Goal: Find specific page/section: Find specific page/section

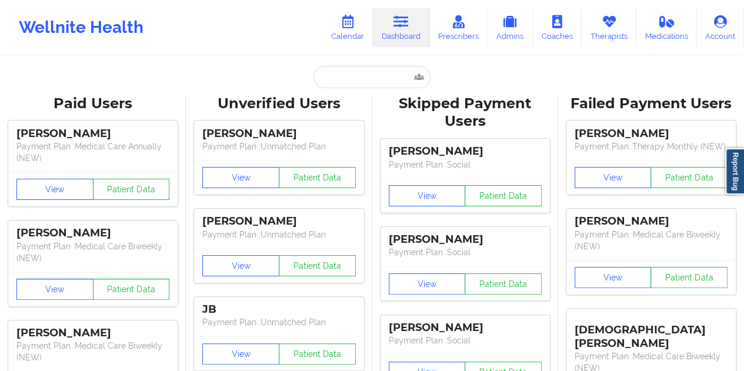
type input "[EMAIL_ADDRESS][DOMAIN_NAME]"
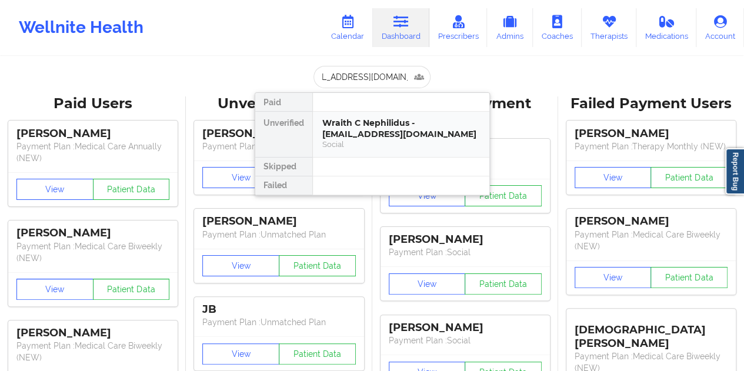
click at [374, 128] on div "Wraith C Nephilidus - [EMAIL_ADDRESS][DOMAIN_NAME]" at bounding box center [401, 129] width 158 height 22
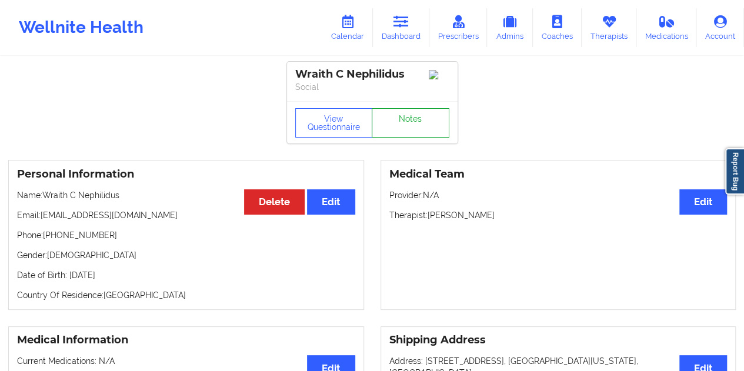
click at [401, 124] on link "Notes" at bounding box center [411, 122] width 78 height 29
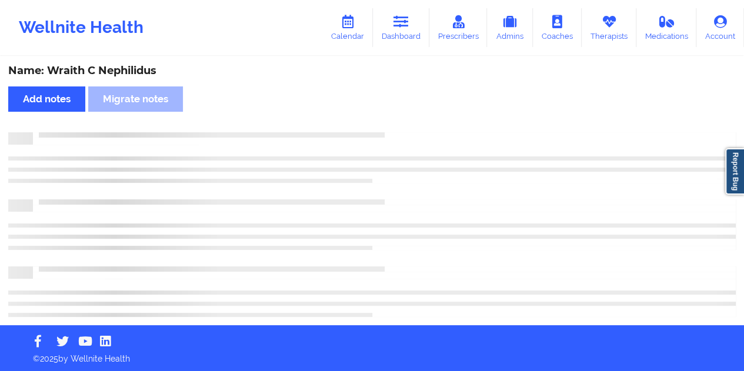
click at [127, 65] on div "Name: Wraith C Nephilidus" at bounding box center [372, 71] width 728 height 14
copy div "Nephilidus"
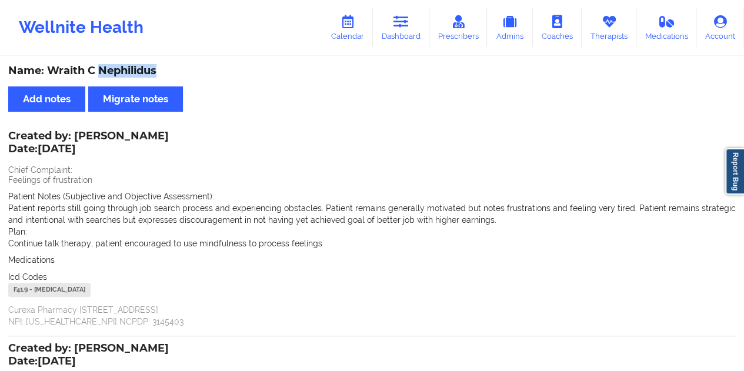
drag, startPoint x: 404, startPoint y: 29, endPoint x: 392, endPoint y: 50, distance: 24.0
click at [404, 29] on link "Dashboard" at bounding box center [401, 27] width 56 height 39
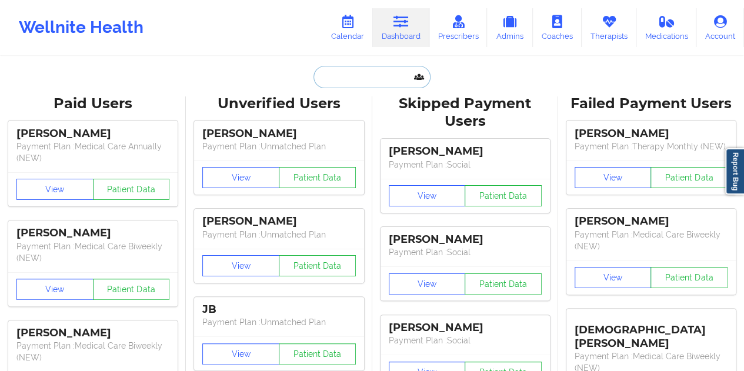
click at [342, 82] on input "text" at bounding box center [372, 77] width 116 height 22
paste input "[EMAIL_ADDRESS][PERSON_NAME][DOMAIN_NAME]"
type input "[EMAIL_ADDRESS][PERSON_NAME][DOMAIN_NAME]"
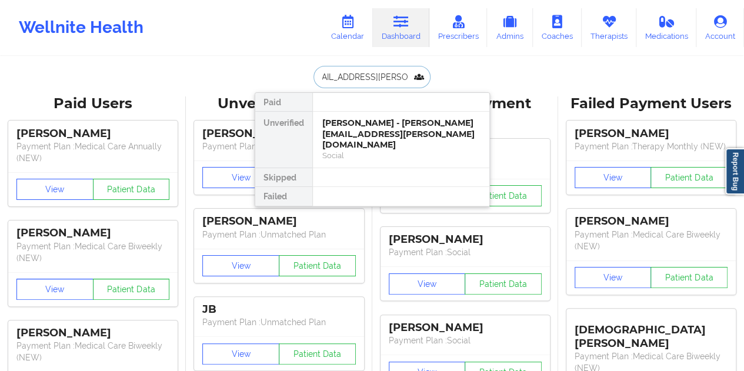
click at [367, 127] on div "[PERSON_NAME] - [PERSON_NAME][EMAIL_ADDRESS][PERSON_NAME][DOMAIN_NAME]" at bounding box center [401, 134] width 158 height 33
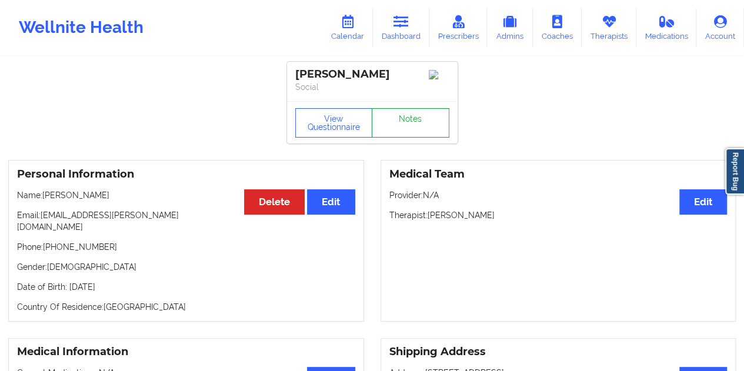
click at [395, 126] on link "Notes" at bounding box center [411, 122] width 78 height 29
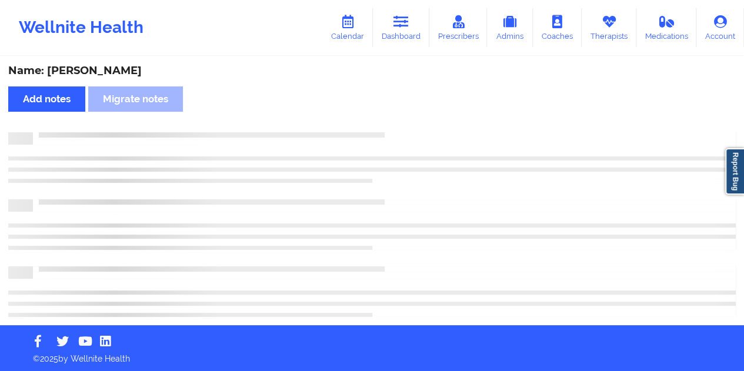
click at [109, 67] on div "Name: [PERSON_NAME]" at bounding box center [372, 71] width 728 height 14
copy div "[PERSON_NAME]"
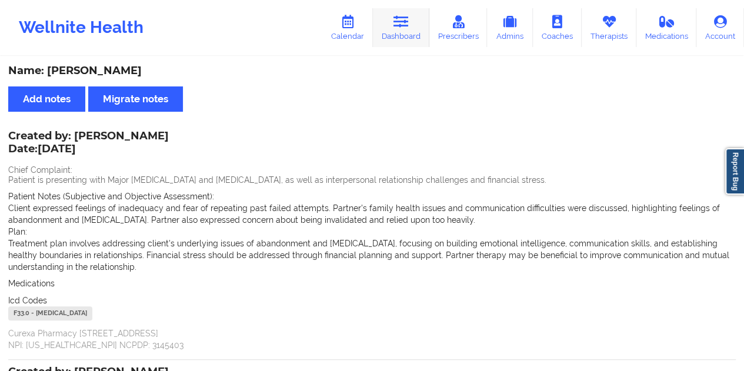
click at [407, 24] on icon at bounding box center [401, 21] width 15 height 13
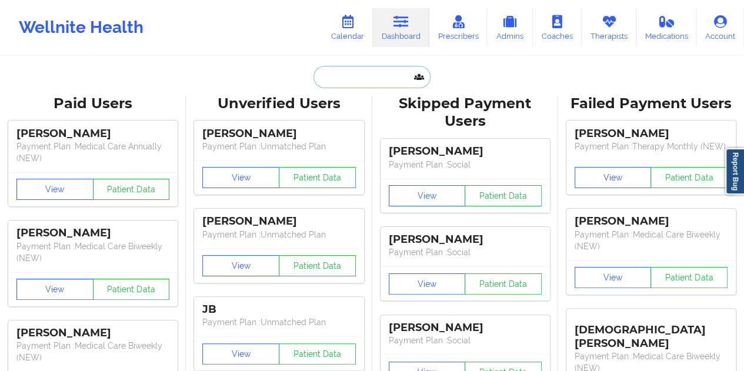
click at [358, 72] on input "text" at bounding box center [372, 77] width 116 height 22
paste input "[EMAIL_ADDRESS][DOMAIN_NAME]"
type input "[EMAIL_ADDRESS][DOMAIN_NAME]"
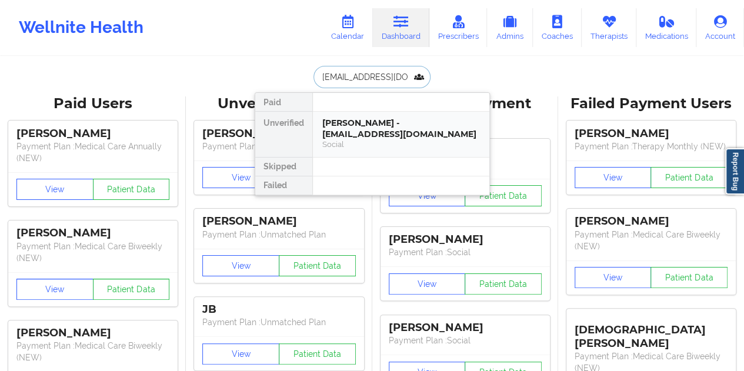
click at [395, 122] on div "[PERSON_NAME] - [EMAIL_ADDRESS][DOMAIN_NAME]" at bounding box center [401, 129] width 158 height 22
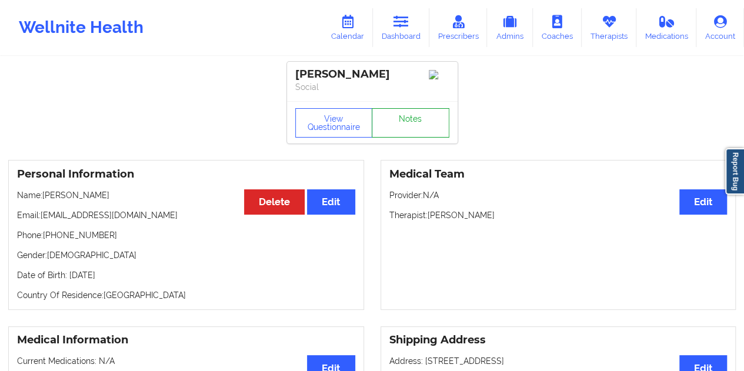
click at [400, 124] on link "Notes" at bounding box center [411, 122] width 78 height 29
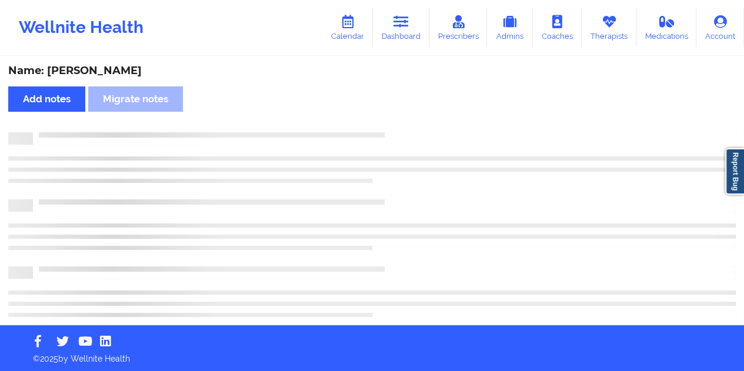
click at [96, 72] on div "Name: [PERSON_NAME]" at bounding box center [372, 71] width 728 height 14
copy div "[PERSON_NAME]"
